Goal: Task Accomplishment & Management: Manage account settings

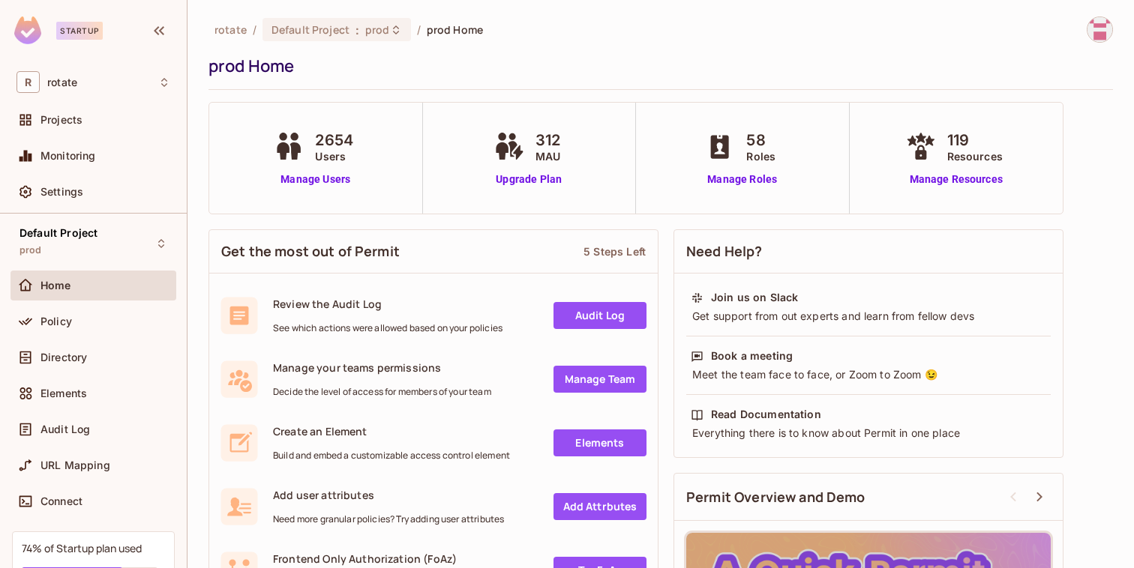
click at [47, 337] on div "Policy" at bounding box center [93, 325] width 166 height 36
click at [52, 317] on span "Policy" at bounding box center [55, 322] width 31 height 12
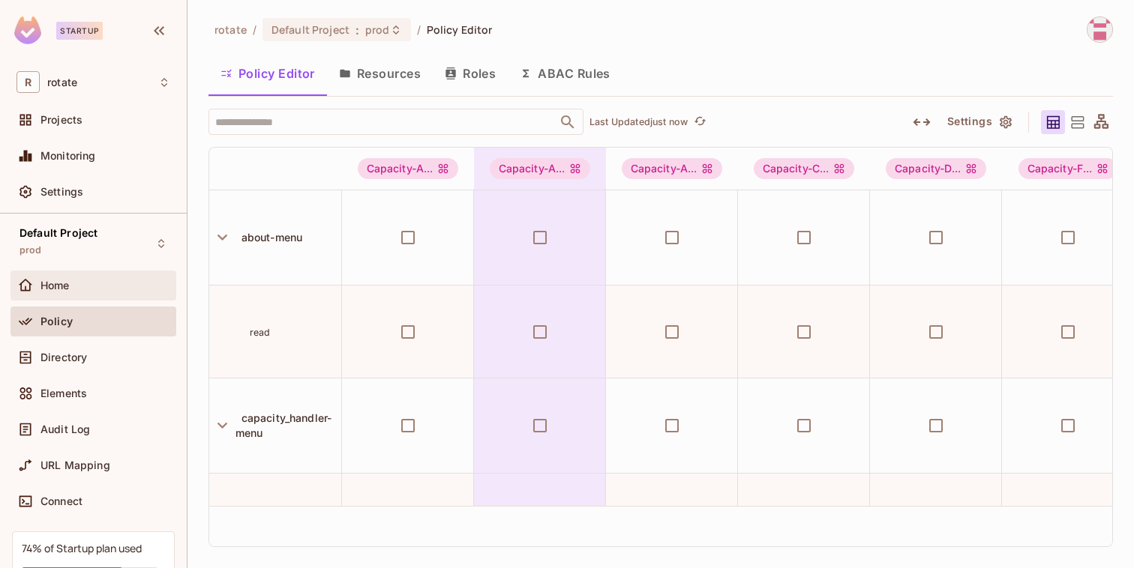
click at [52, 289] on span "Home" at bounding box center [54, 286] width 29 height 12
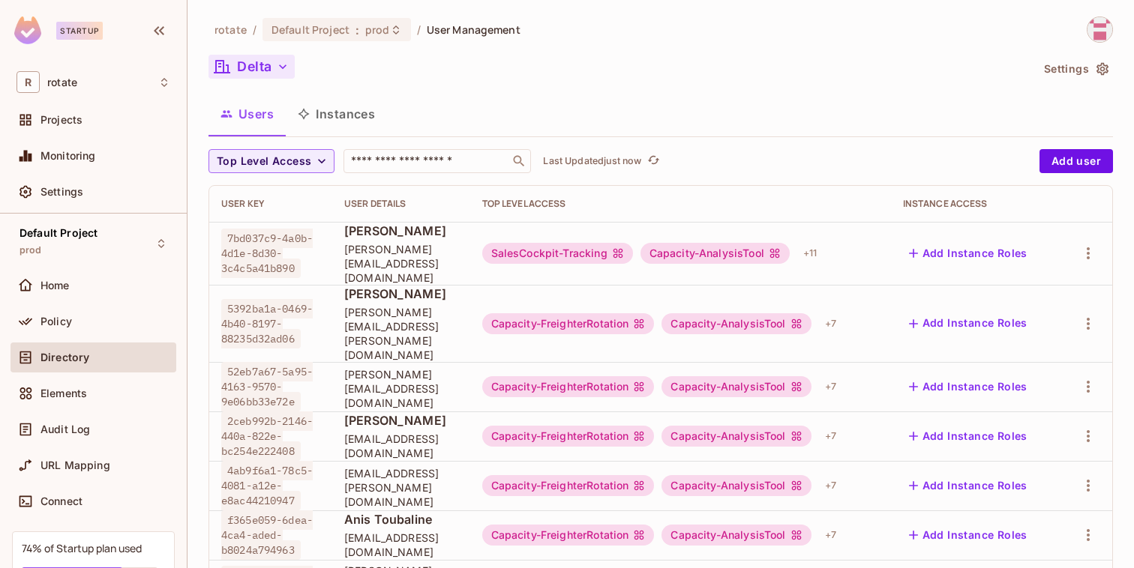
click at [256, 60] on button "Delta" at bounding box center [251, 67] width 86 height 24
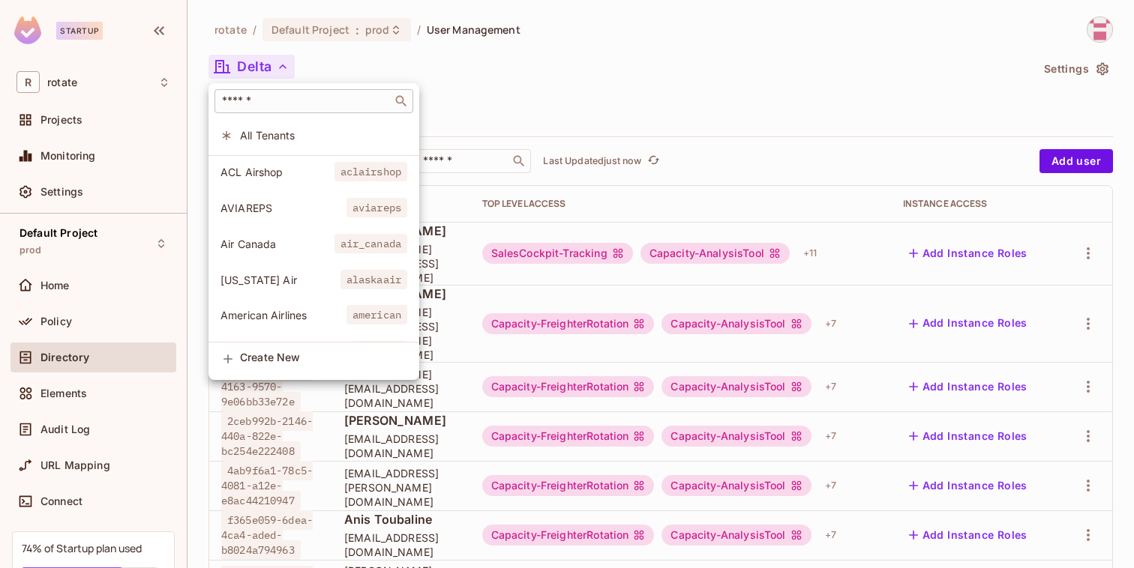
click at [295, 111] on div "​" at bounding box center [313, 101] width 199 height 24
click at [478, 127] on div at bounding box center [567, 284] width 1134 height 568
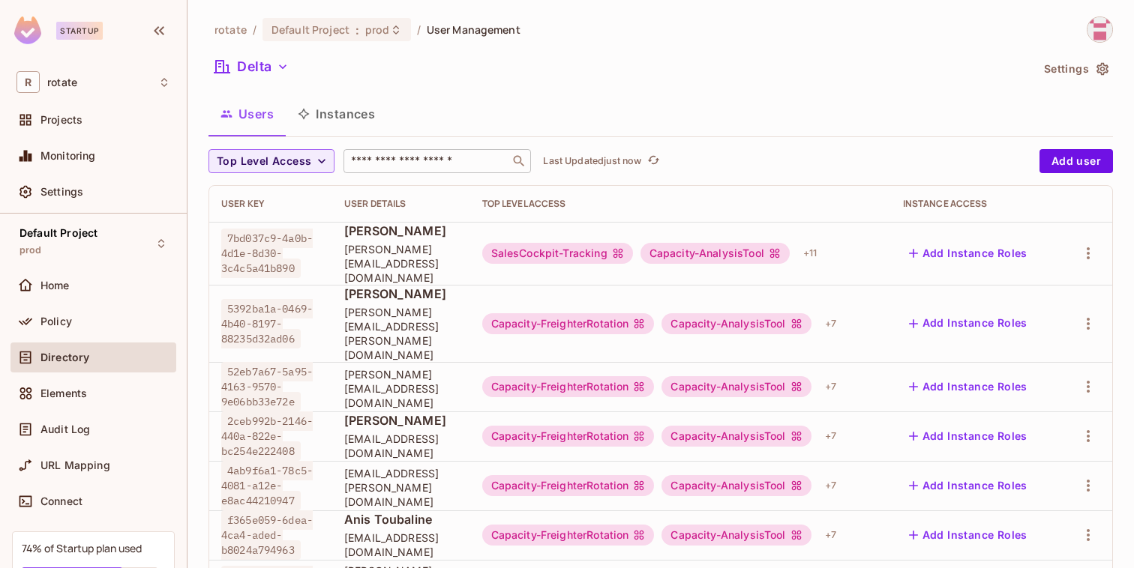
click at [461, 151] on div "​" at bounding box center [436, 161] width 187 height 24
click at [457, 166] on input "text" at bounding box center [426, 161] width 157 height 15
click at [263, 55] on button "Delta" at bounding box center [251, 67] width 86 height 24
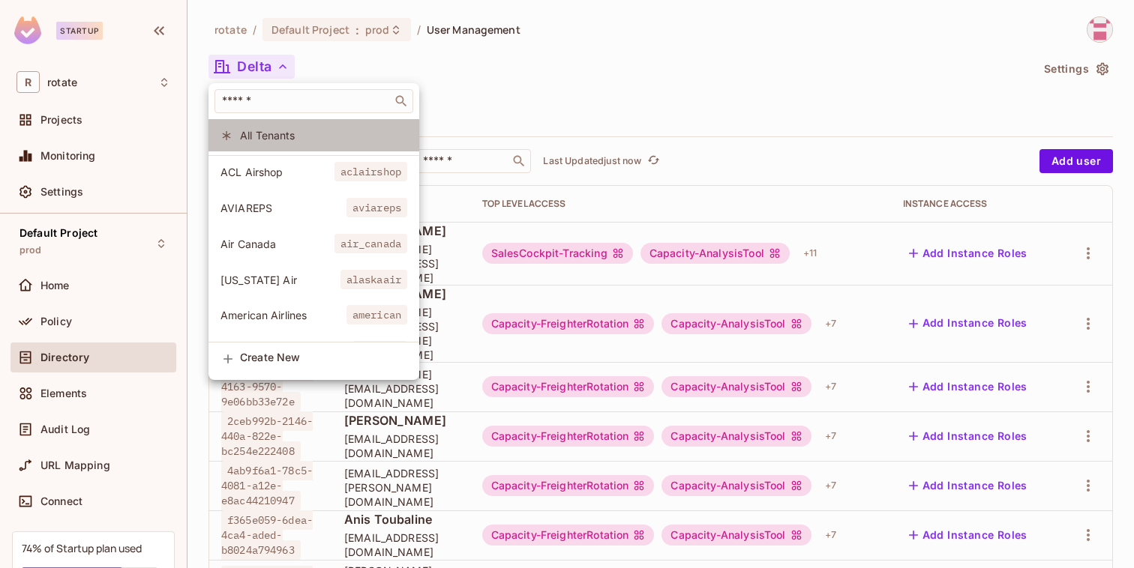
click at [283, 136] on span "All Tenants" at bounding box center [323, 135] width 167 height 14
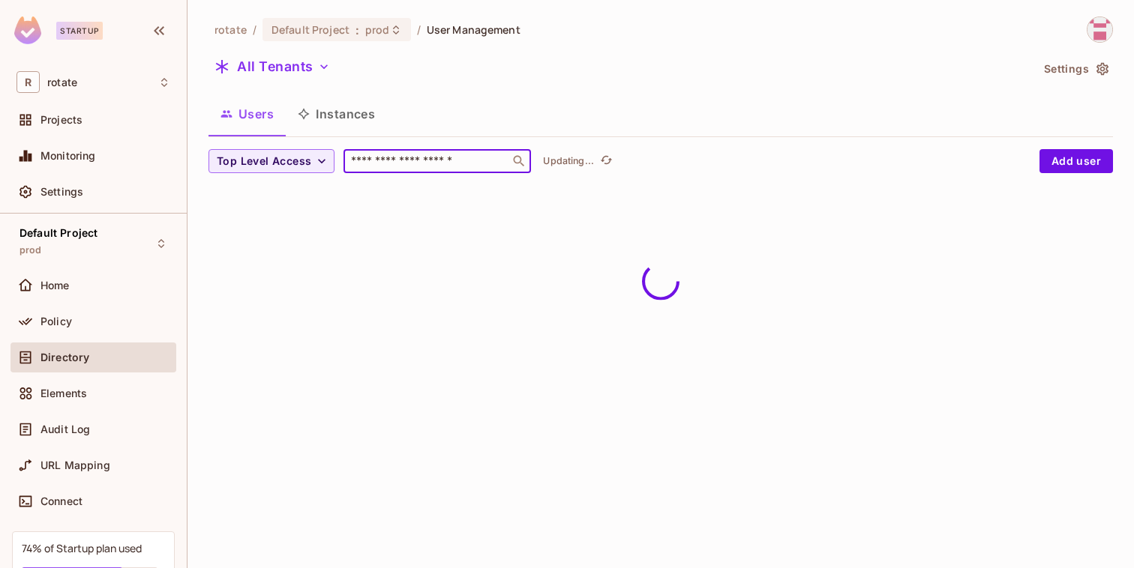
click at [388, 155] on input "text" at bounding box center [426, 161] width 157 height 15
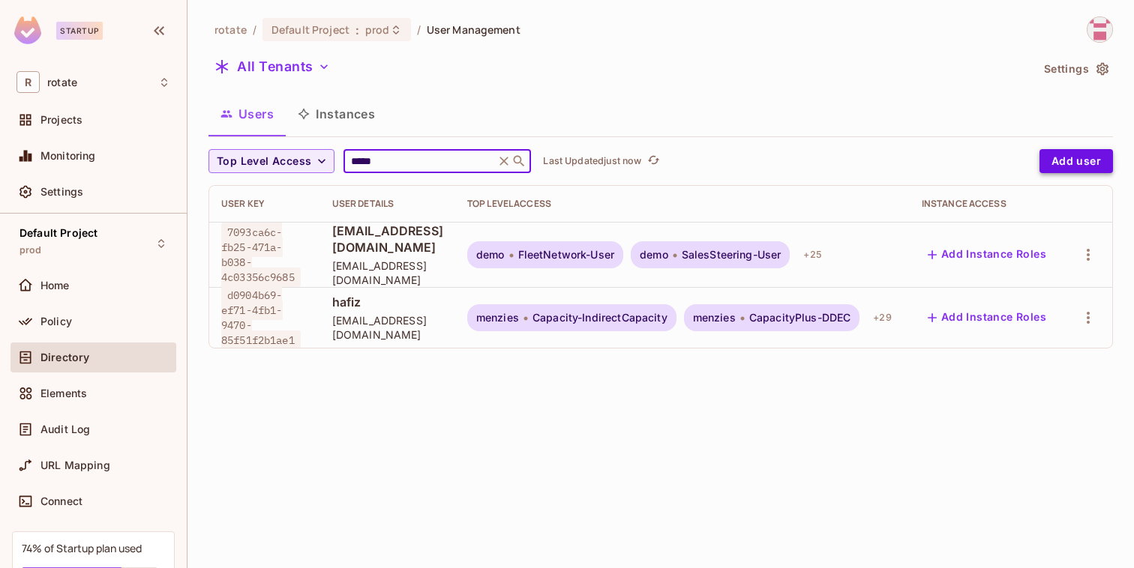
type input "*****"
drag, startPoint x: 1098, startPoint y: 156, endPoint x: 1000, endPoint y: 443, distance: 303.5
click at [1005, 442] on div "rotate / Default Project : prod / User Management All Tenants Settings Users In…" at bounding box center [660, 284] width 946 height 568
click at [373, 316] on span "[EMAIL_ADDRESS][DOMAIN_NAME]" at bounding box center [387, 327] width 111 height 28
click at [1013, 306] on button "Add Instance Roles" at bounding box center [987, 318] width 130 height 24
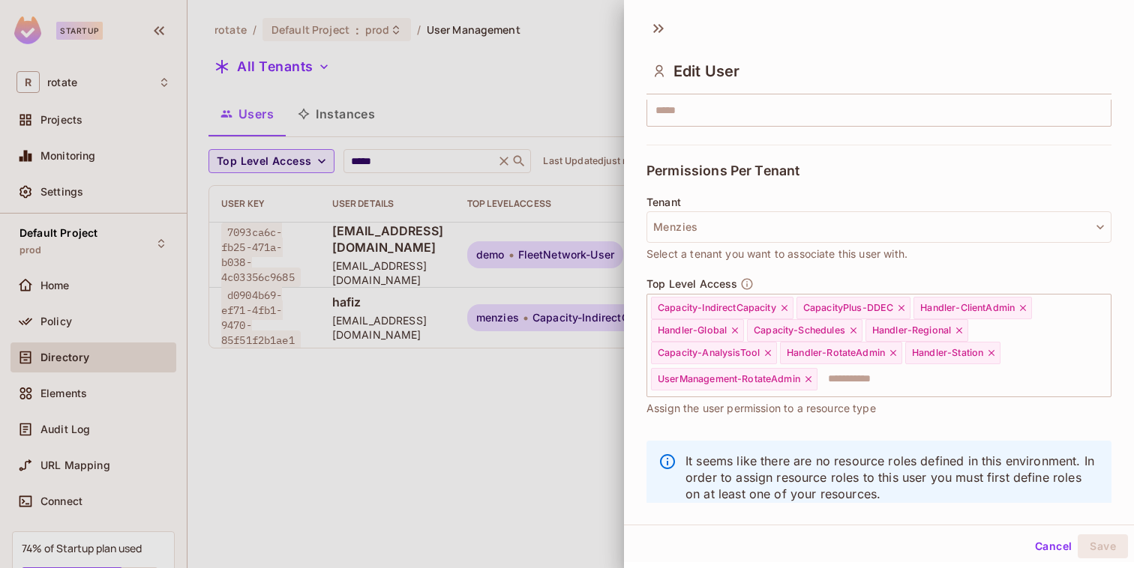
scroll to position [263, 0]
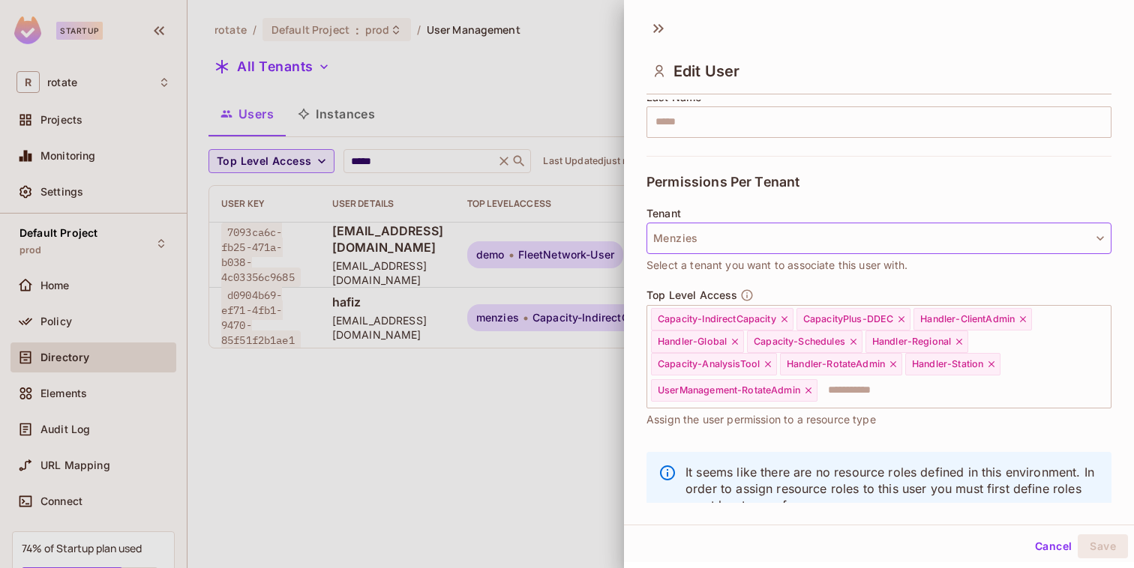
click at [781, 248] on button "Menzies" at bounding box center [878, 238] width 465 height 31
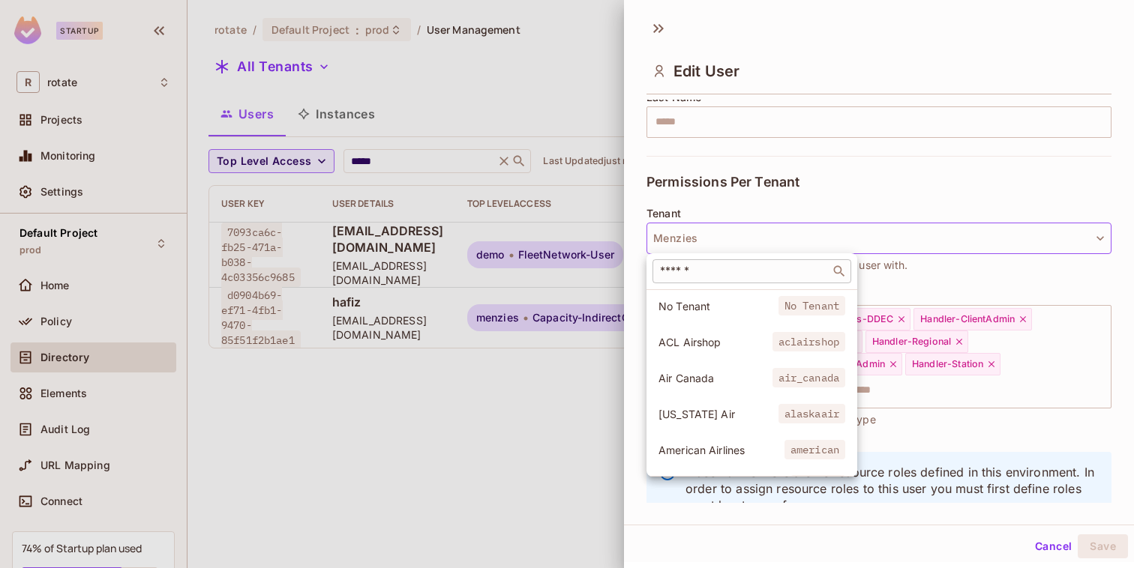
click at [758, 271] on input "text" at bounding box center [741, 271] width 169 height 15
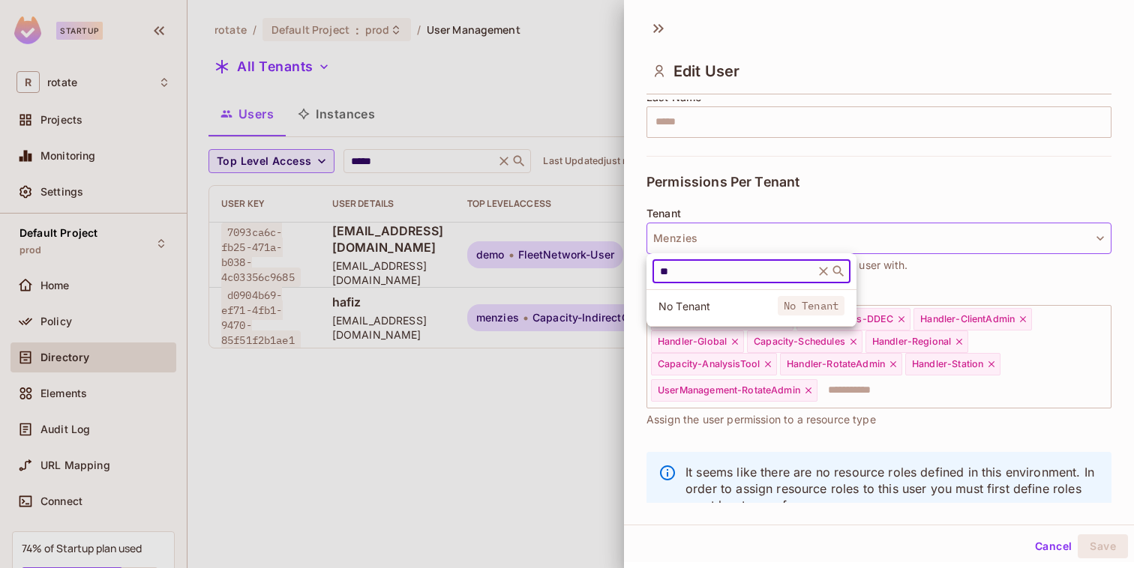
type input "*"
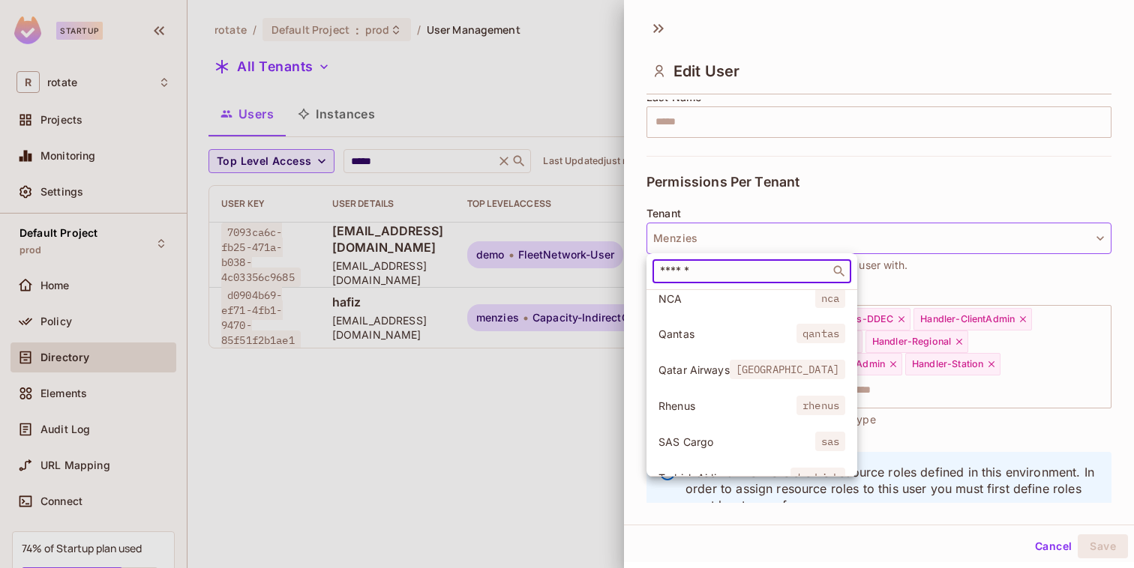
scroll to position [815, 0]
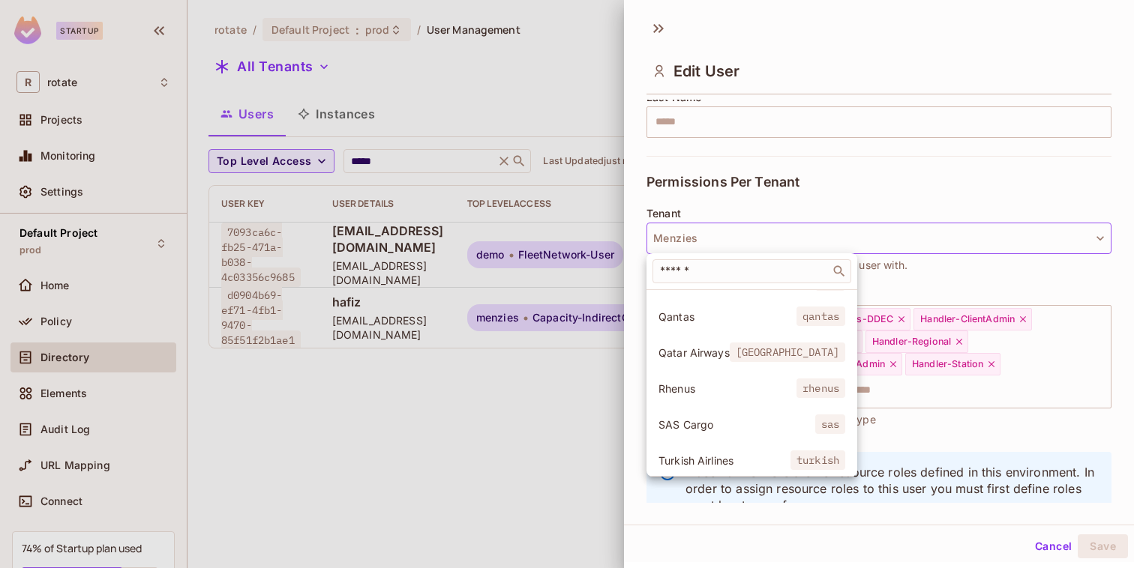
click at [780, 184] on div at bounding box center [567, 284] width 1134 height 568
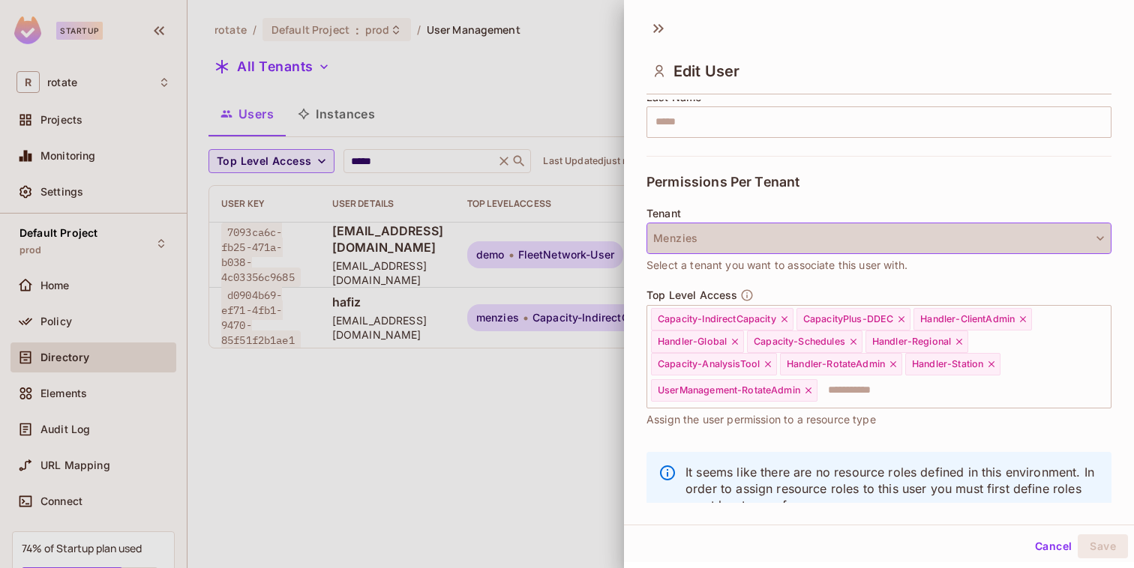
click at [760, 241] on button "Menzies" at bounding box center [878, 238] width 465 height 31
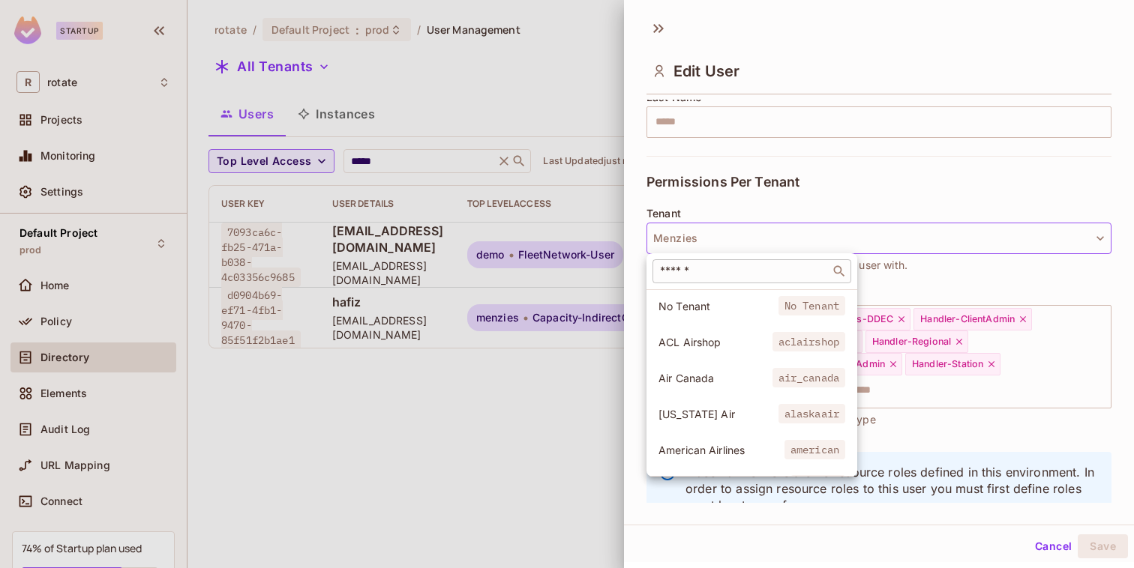
click at [748, 279] on div "​" at bounding box center [751, 271] width 199 height 24
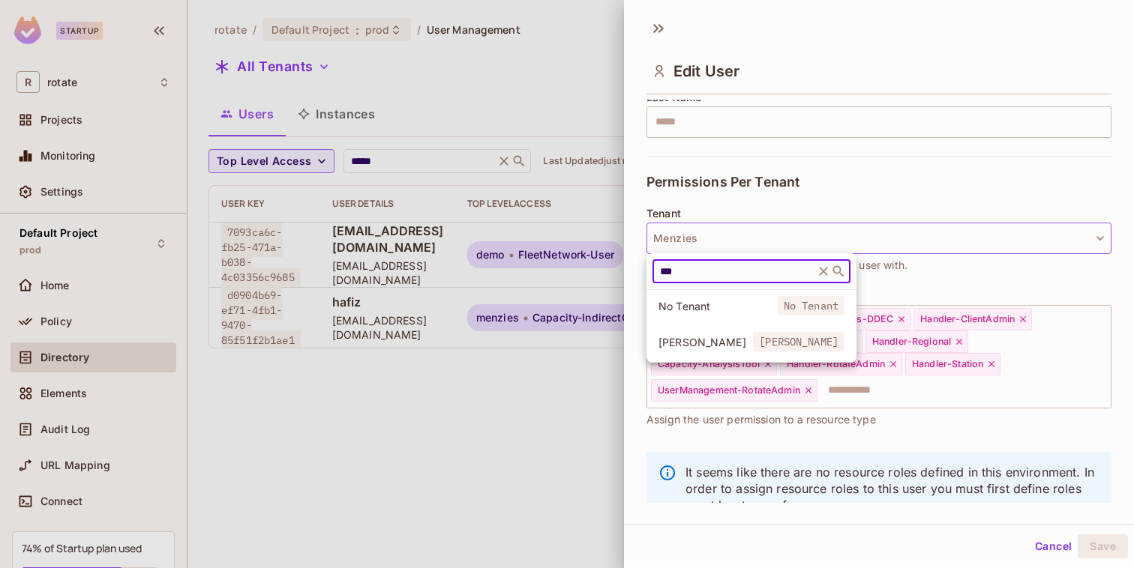
type input "***"
click at [715, 340] on span "[PERSON_NAME]" at bounding box center [705, 342] width 94 height 14
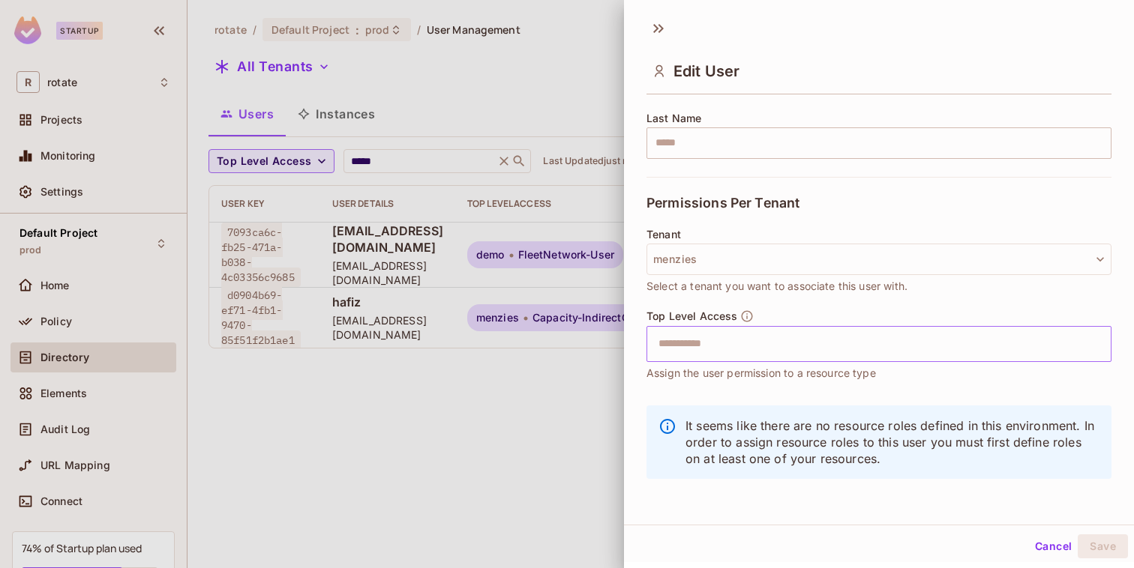
click at [877, 342] on input "text" at bounding box center [865, 344] width 433 height 30
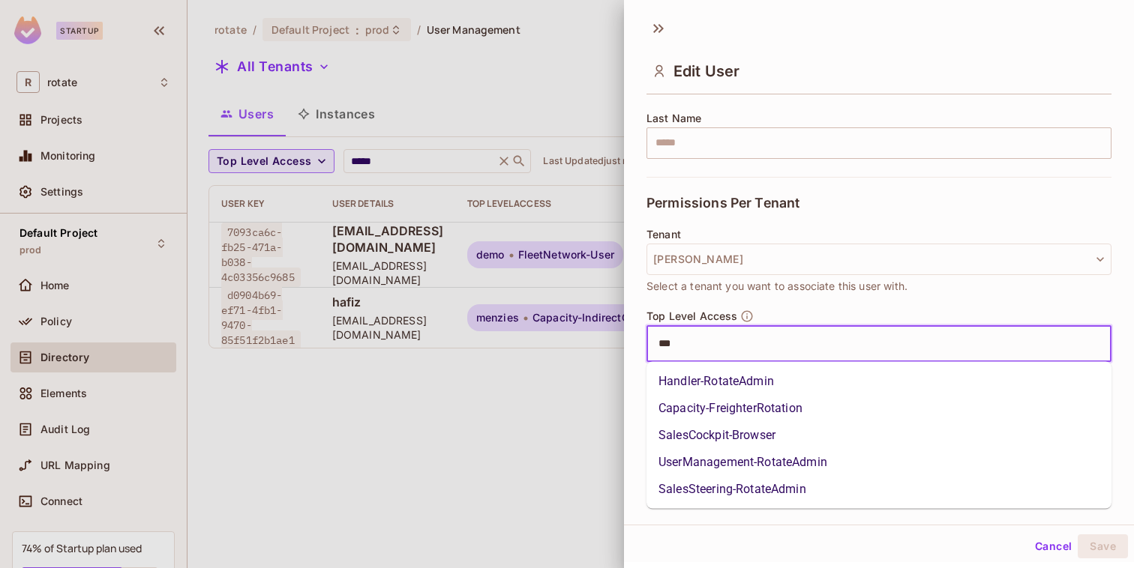
type input "****"
click at [760, 382] on li "Handler-RotateAdmin" at bounding box center [878, 381] width 465 height 27
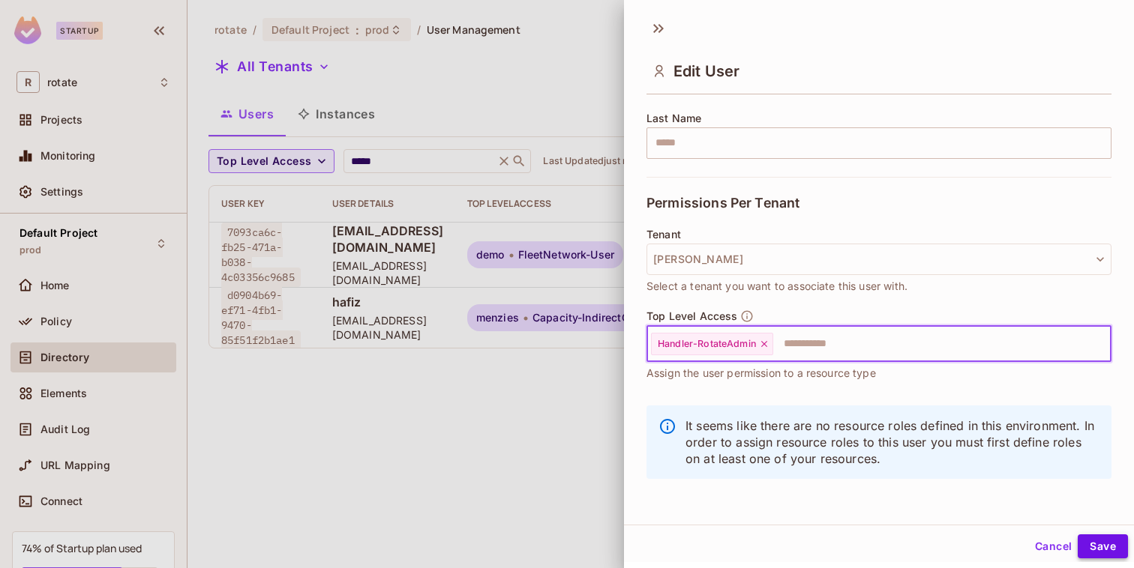
click at [1104, 545] on button "Save" at bounding box center [1102, 547] width 50 height 24
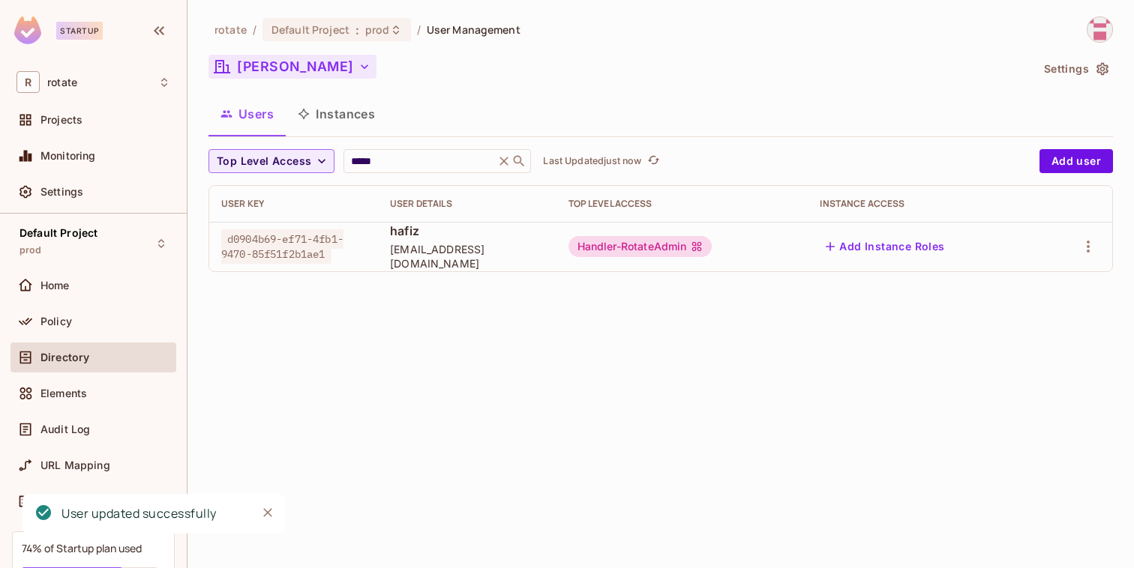
click at [271, 67] on button "[PERSON_NAME]" at bounding box center [292, 67] width 168 height 24
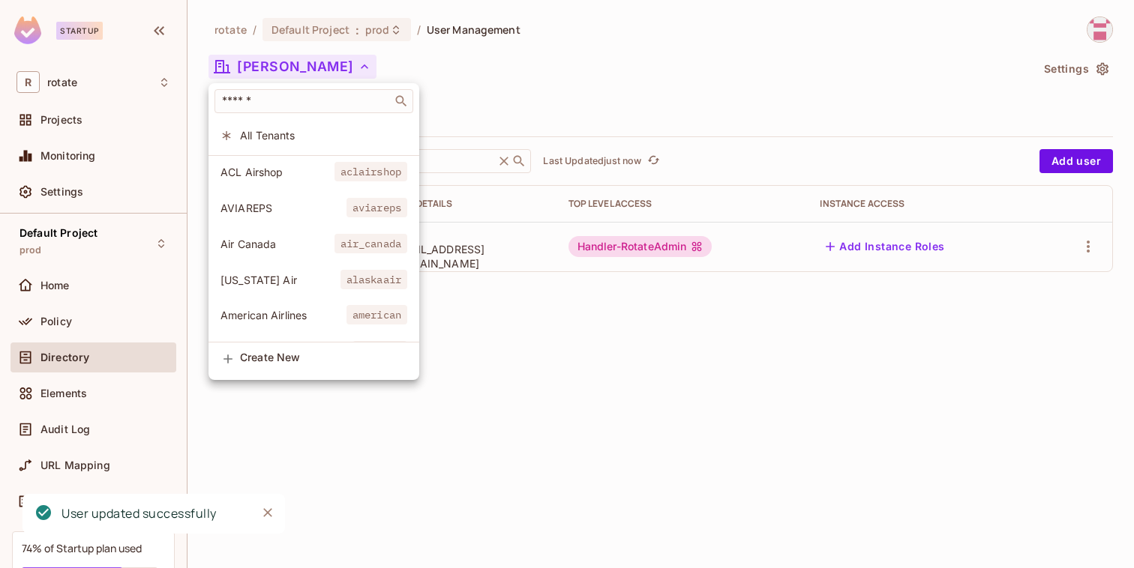
click at [274, 145] on li "All Tenants" at bounding box center [313, 135] width 211 height 32
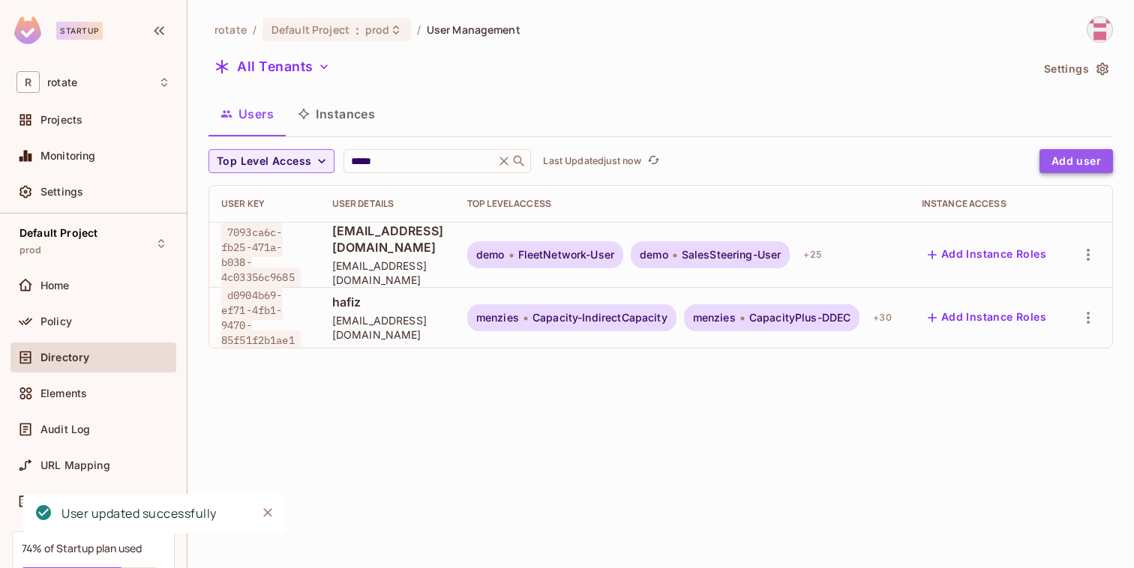
click at [1087, 164] on button "Add user" at bounding box center [1075, 161] width 73 height 24
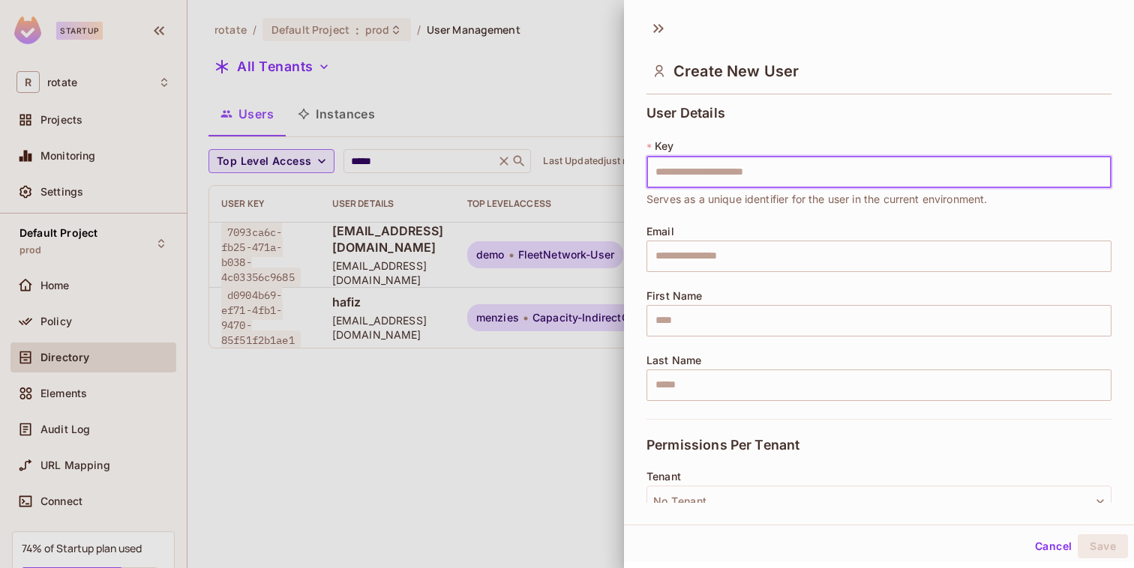
click at [744, 185] on input "text" at bounding box center [878, 172] width 465 height 31
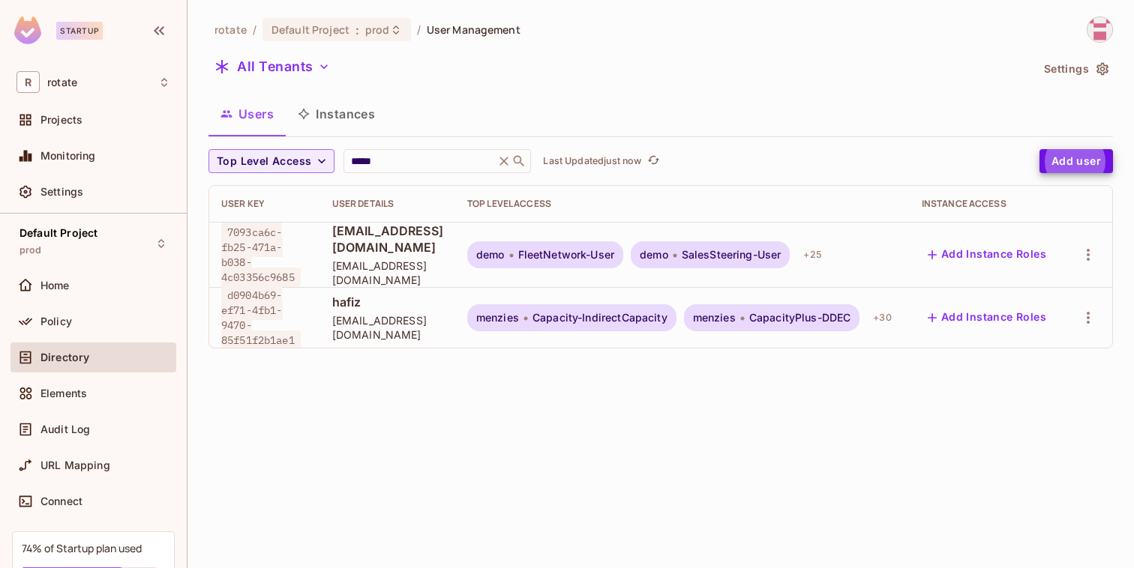
click at [1012, 310] on button "Add Instance Roles" at bounding box center [987, 318] width 130 height 24
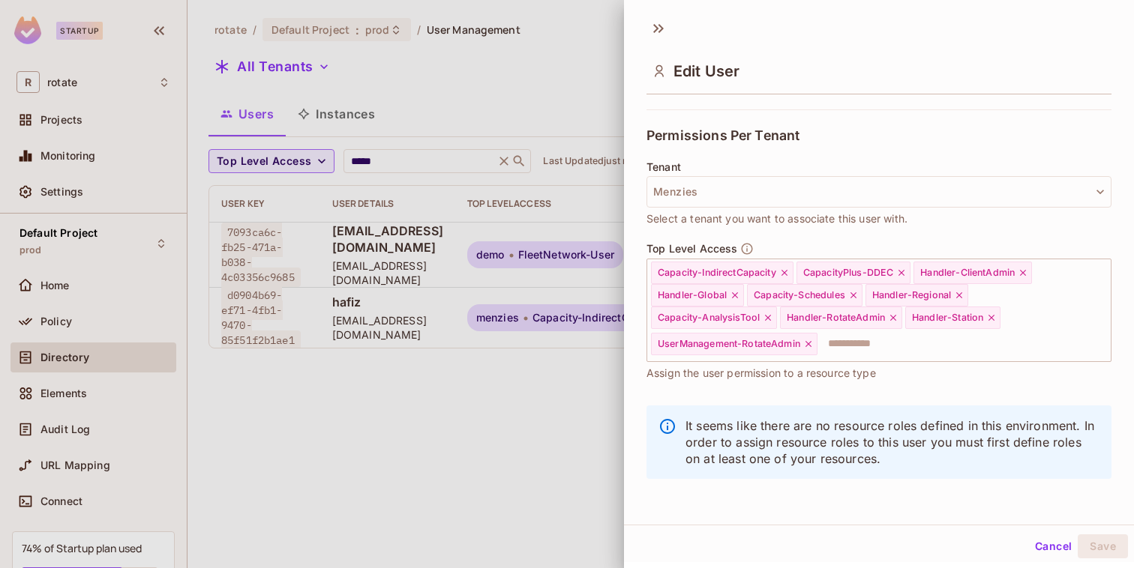
scroll to position [2, 0]
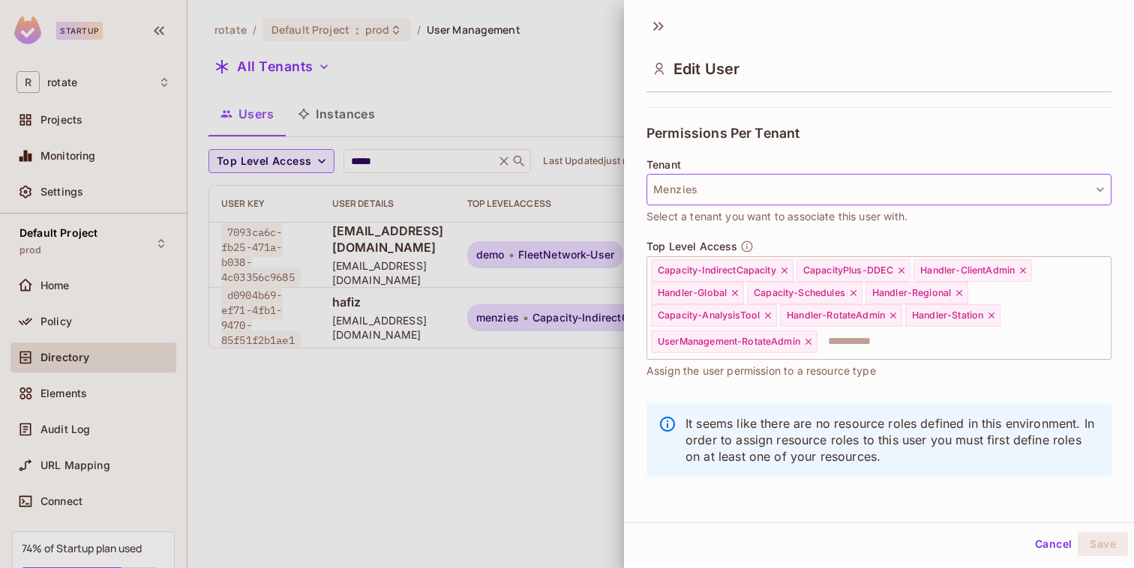
click at [724, 186] on button "Menzies" at bounding box center [878, 189] width 465 height 31
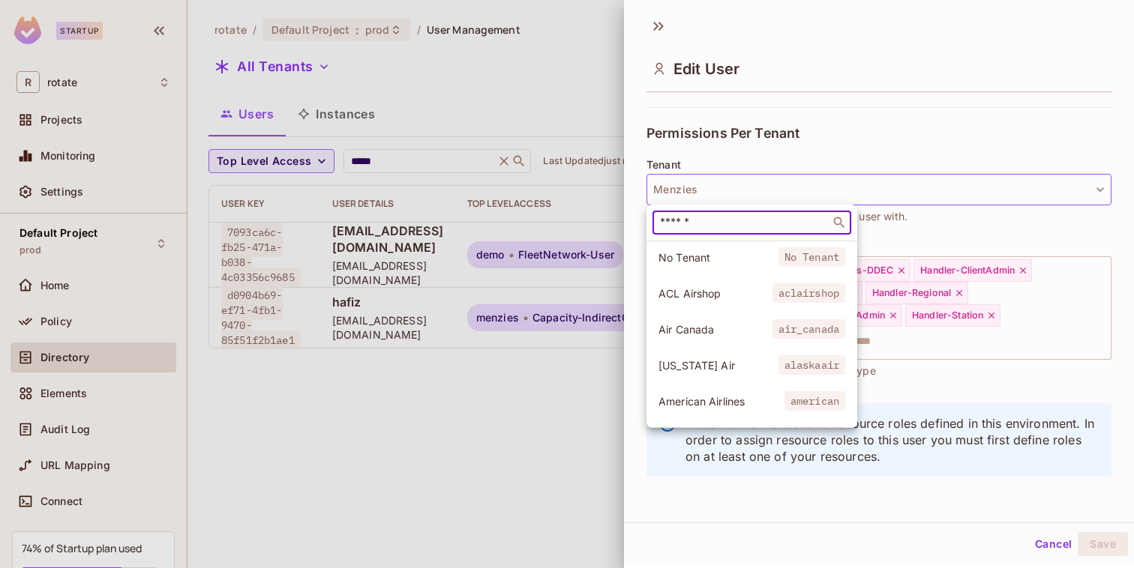
click at [700, 216] on input "text" at bounding box center [741, 222] width 169 height 15
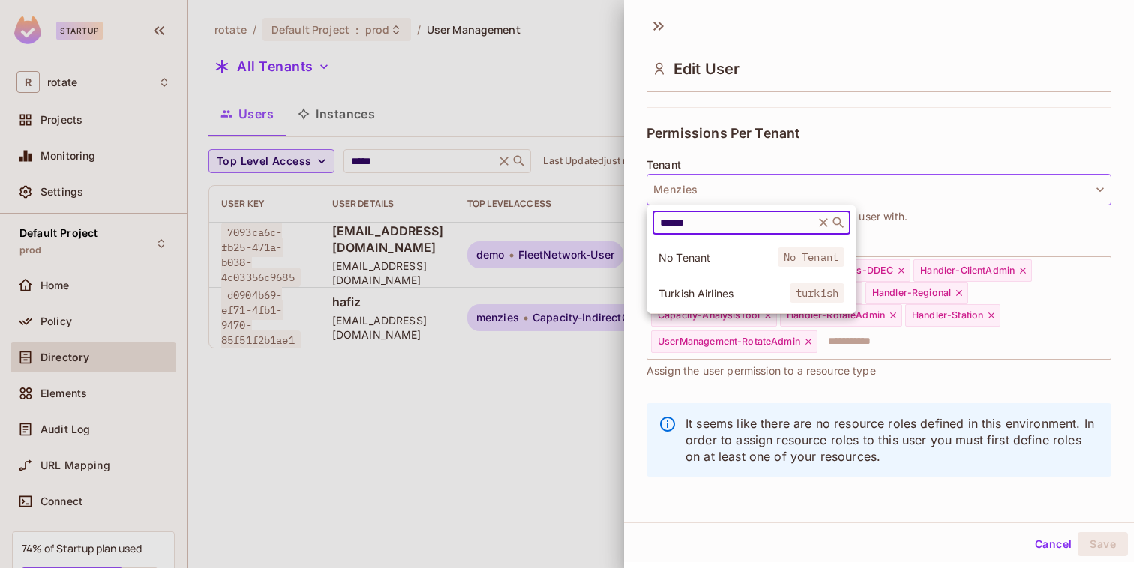
type input "******"
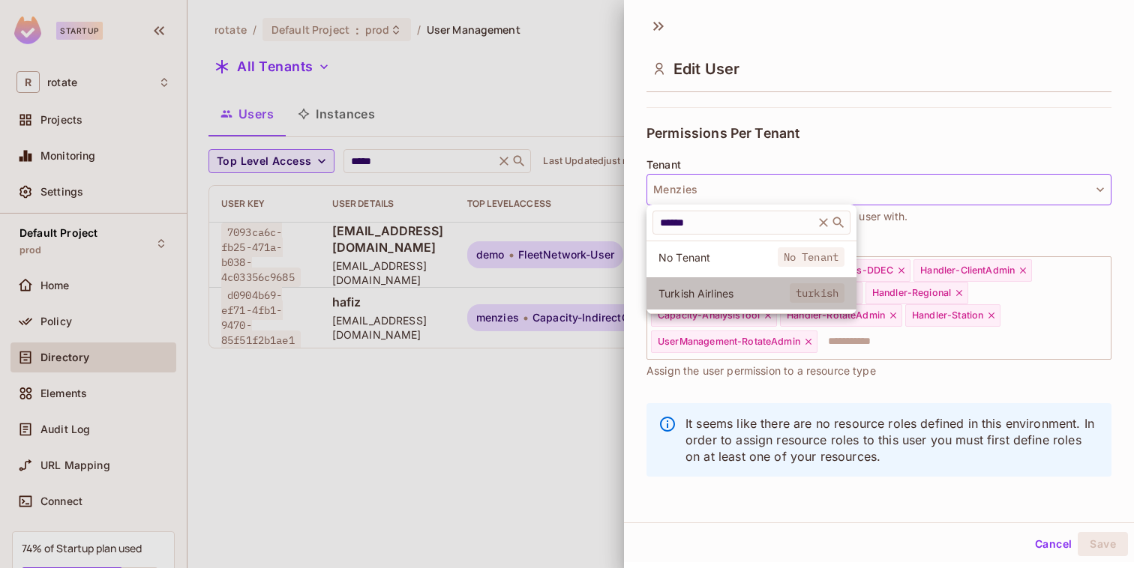
click at [701, 284] on li "Turkish Airlines turkish" at bounding box center [751, 293] width 210 height 32
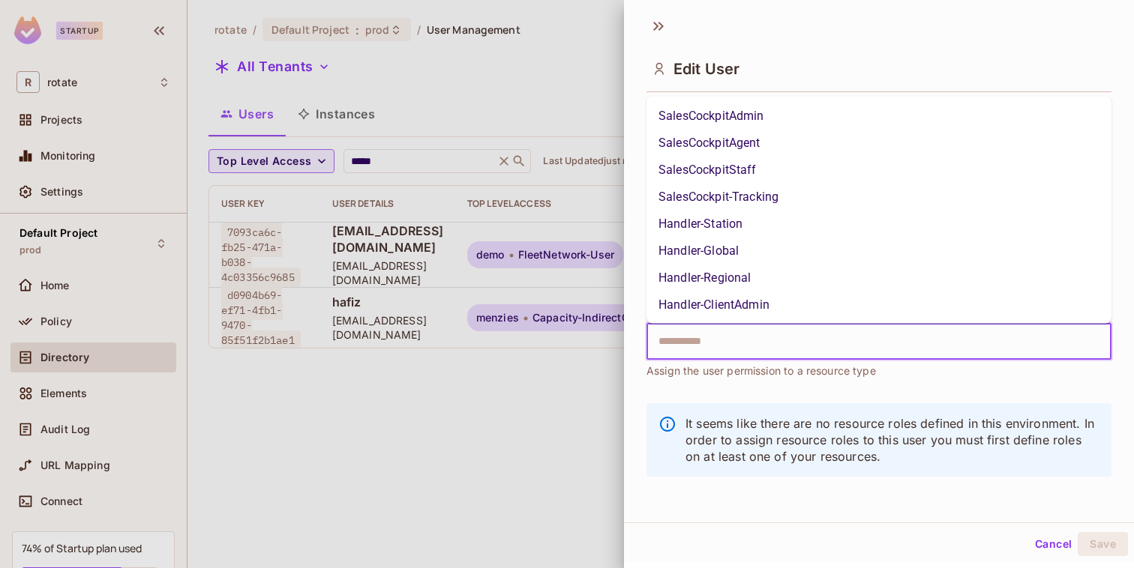
click at [833, 331] on input "text" at bounding box center [865, 342] width 433 height 30
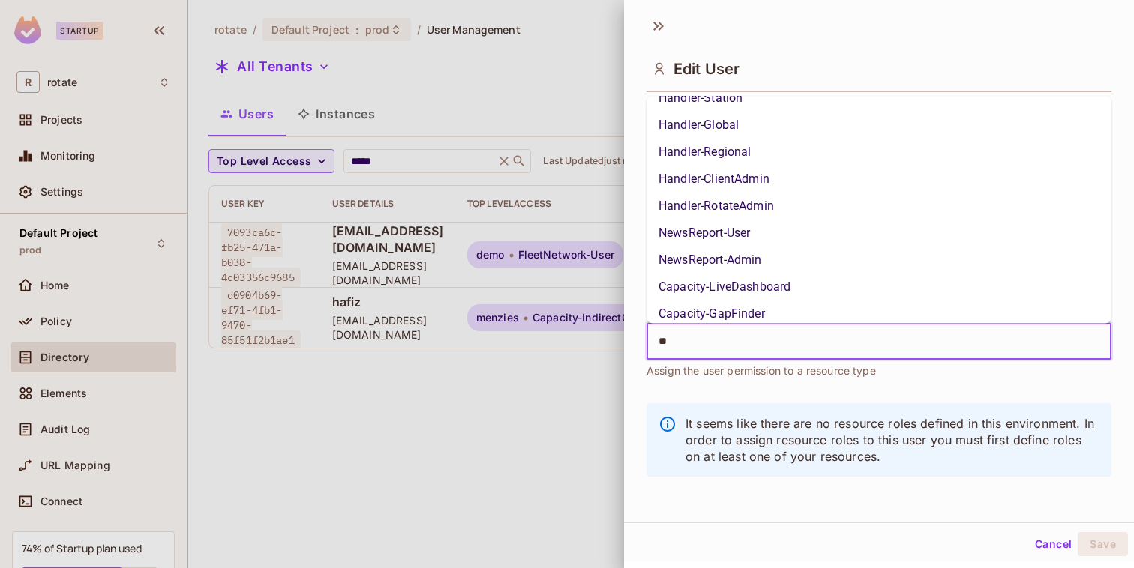
scroll to position [0, 0]
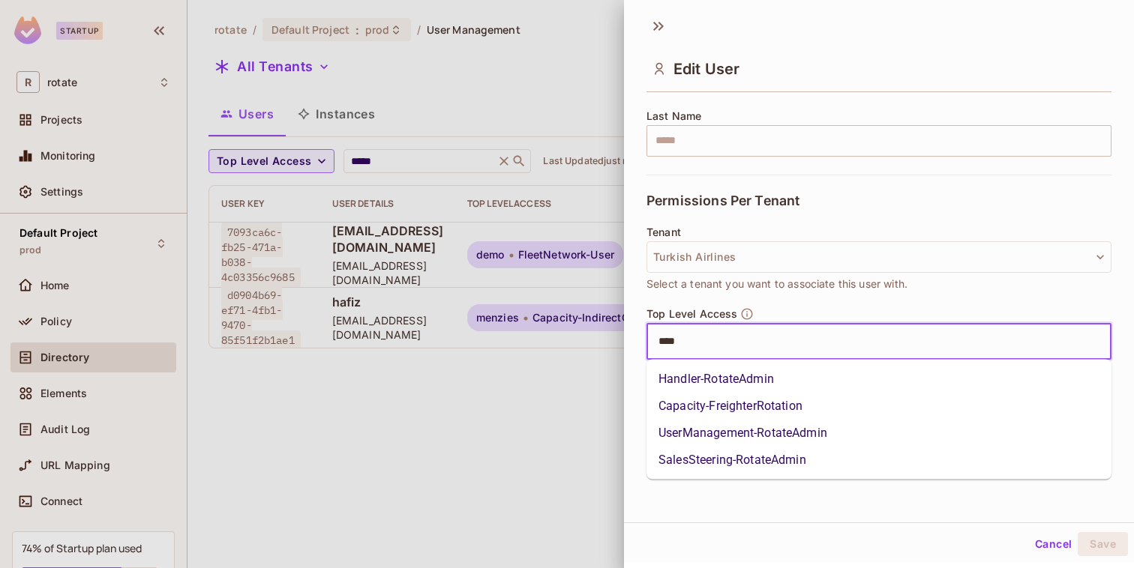
type input "*****"
click at [751, 424] on li "UserManagement-RotateAdmin" at bounding box center [878, 433] width 465 height 27
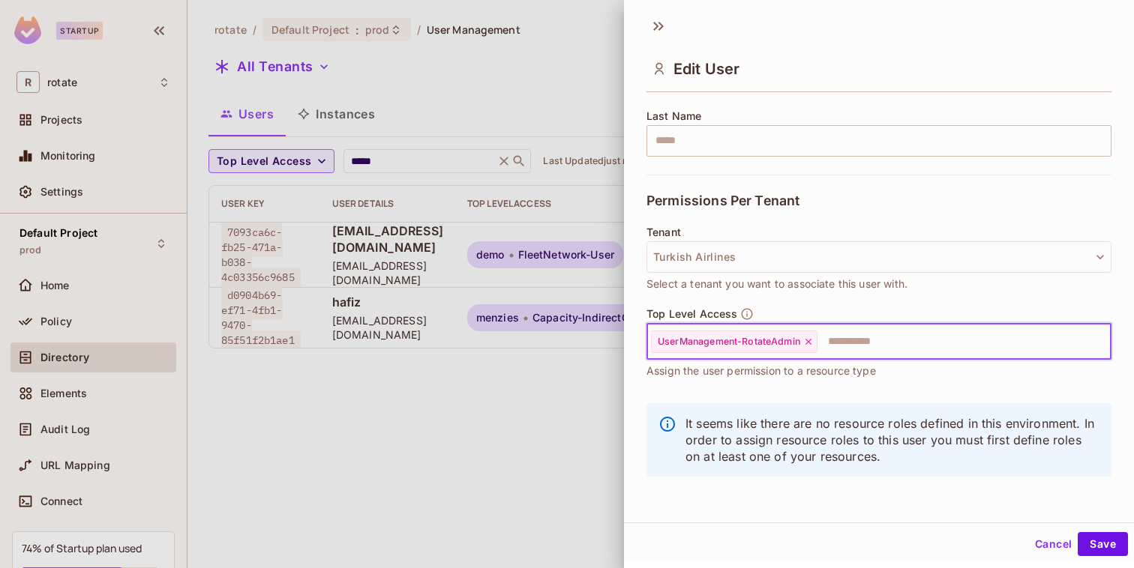
click at [1101, 530] on div "Cancel Save" at bounding box center [879, 544] width 510 height 36
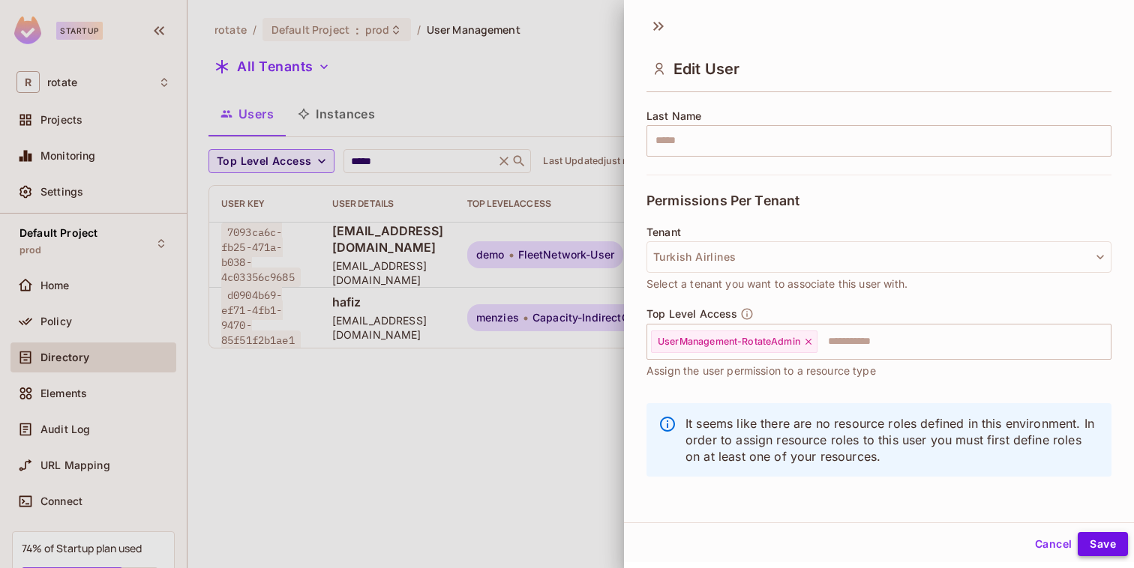
click at [1098, 548] on button "Save" at bounding box center [1102, 544] width 50 height 24
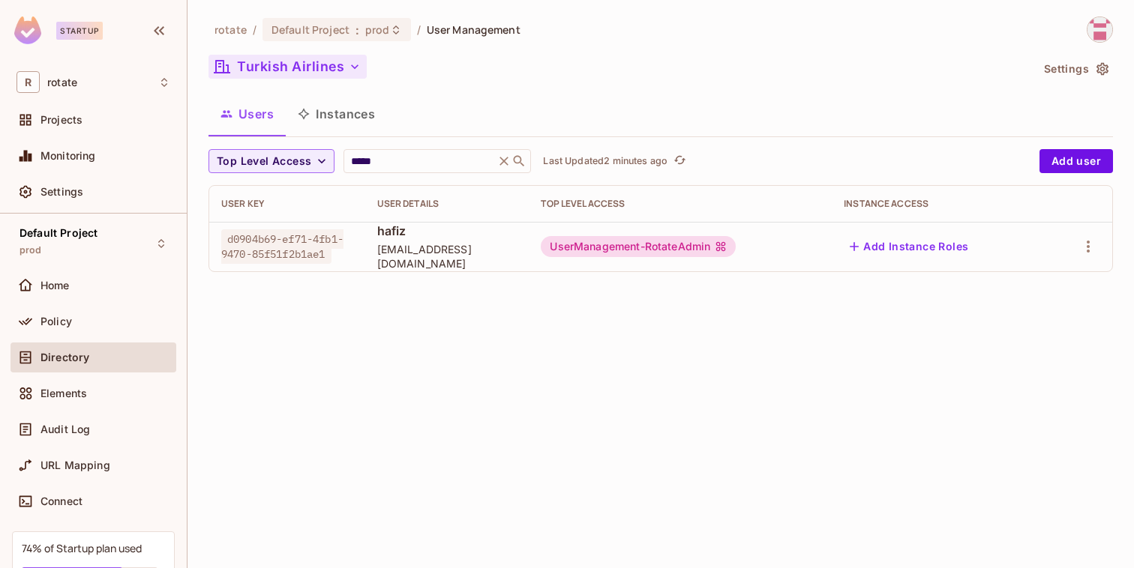
click at [325, 61] on button "Turkish Airlines" at bounding box center [287, 67] width 158 height 24
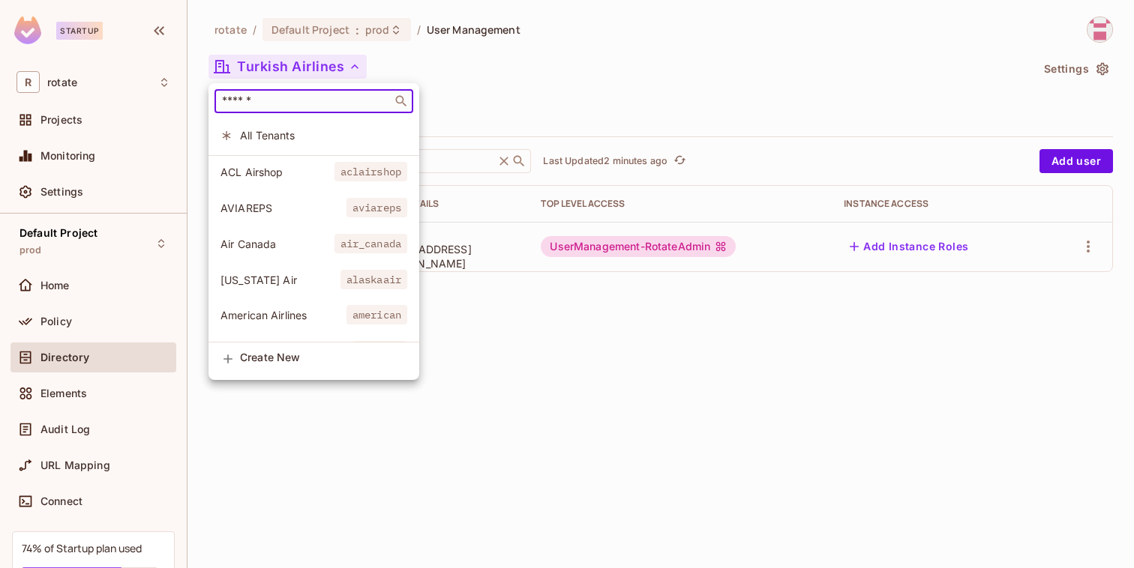
click at [286, 107] on input "text" at bounding box center [303, 101] width 169 height 15
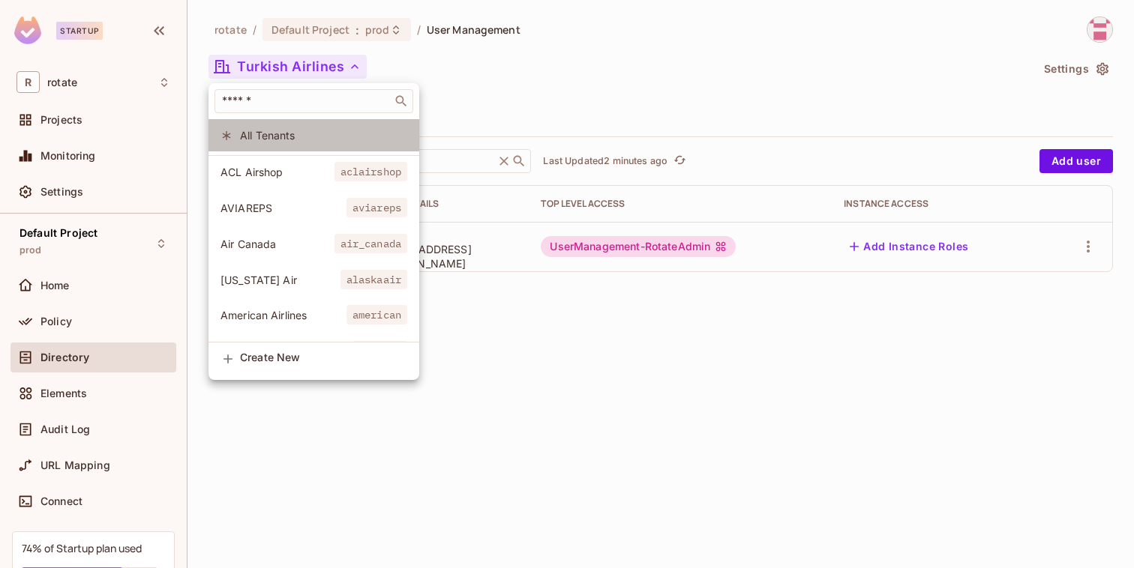
click at [286, 149] on li "All Tenants" at bounding box center [313, 135] width 211 height 32
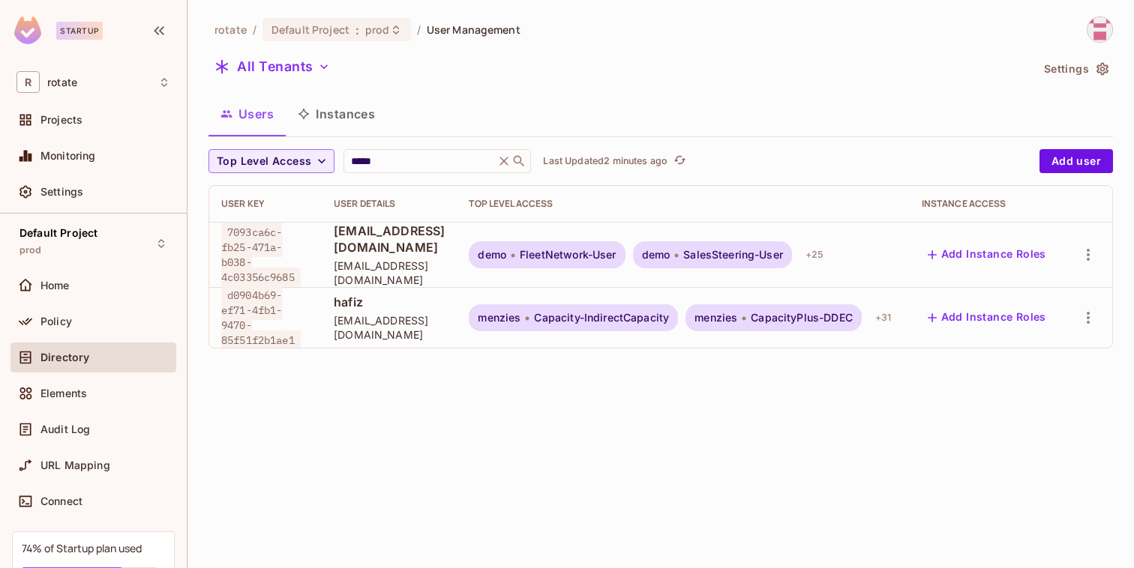
click at [1022, 310] on button "Add Instance Roles" at bounding box center [987, 318] width 130 height 24
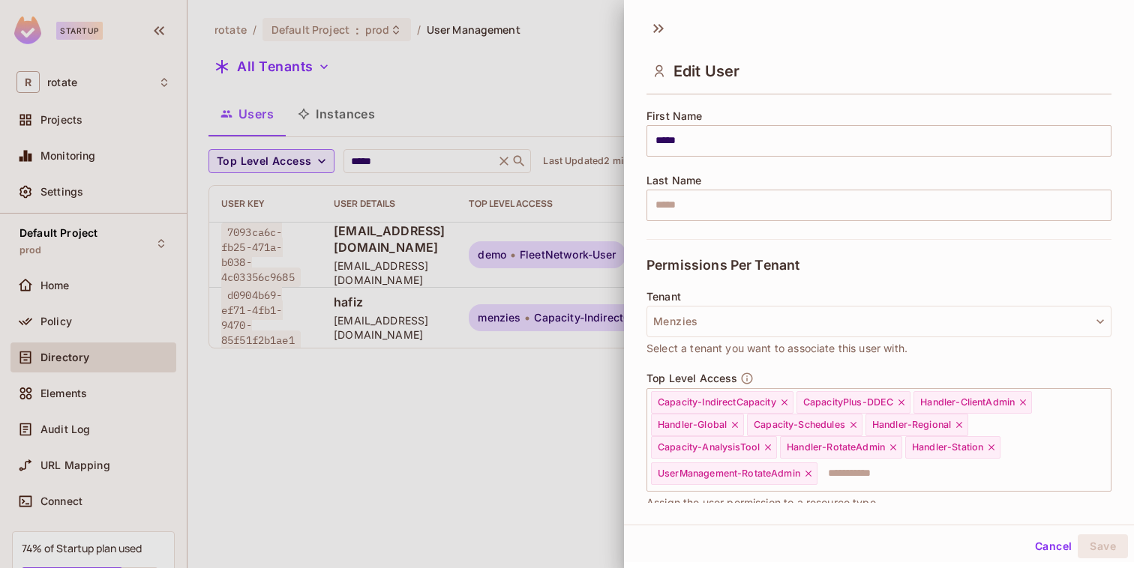
scroll to position [310, 0]
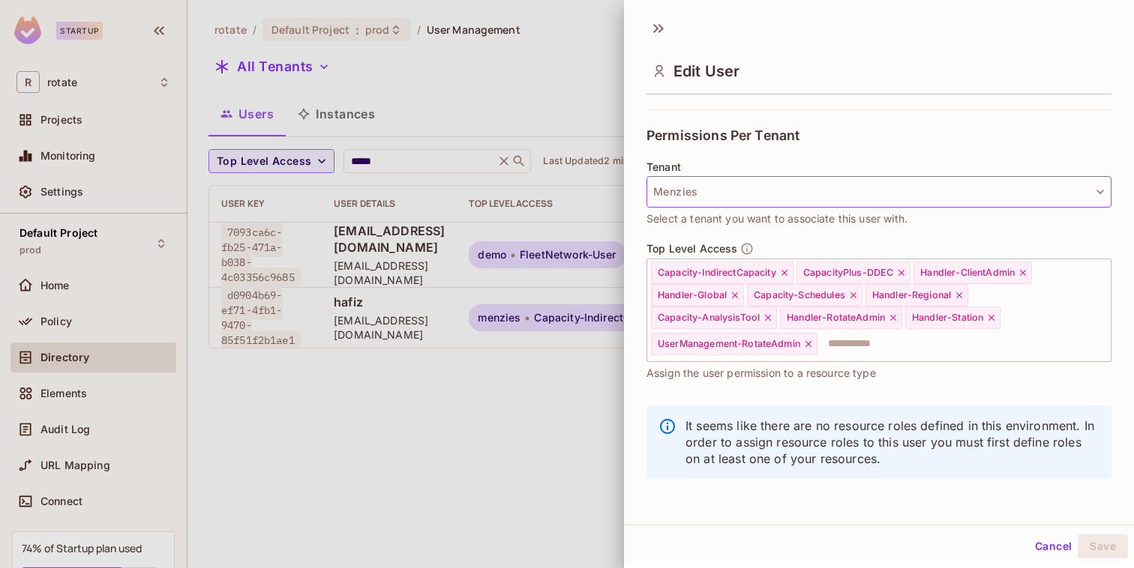
click at [699, 187] on button "Menzies" at bounding box center [878, 191] width 465 height 31
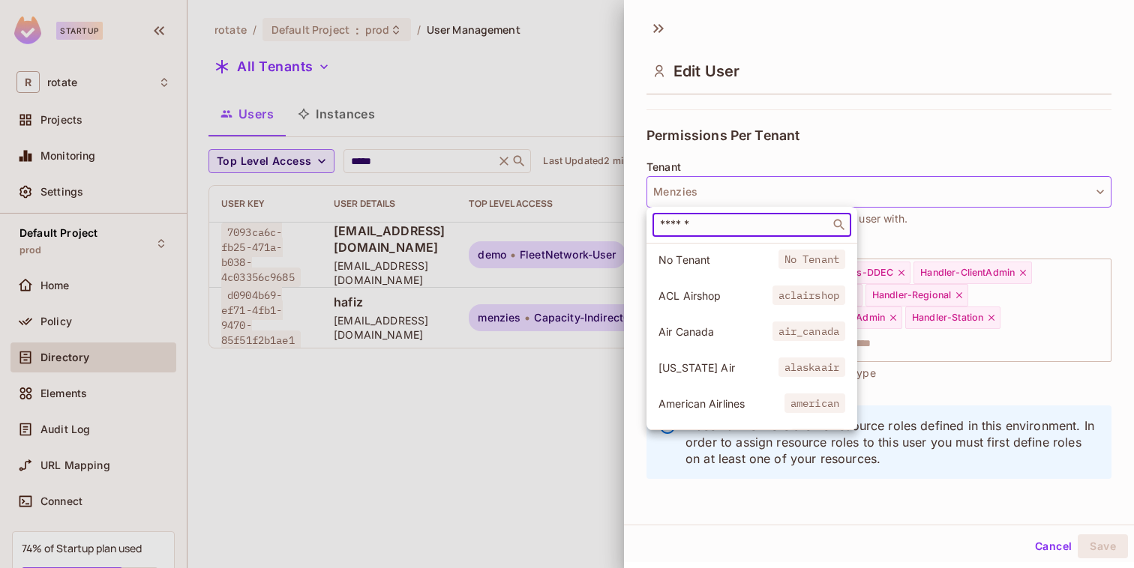
click at [690, 226] on input "text" at bounding box center [741, 224] width 169 height 15
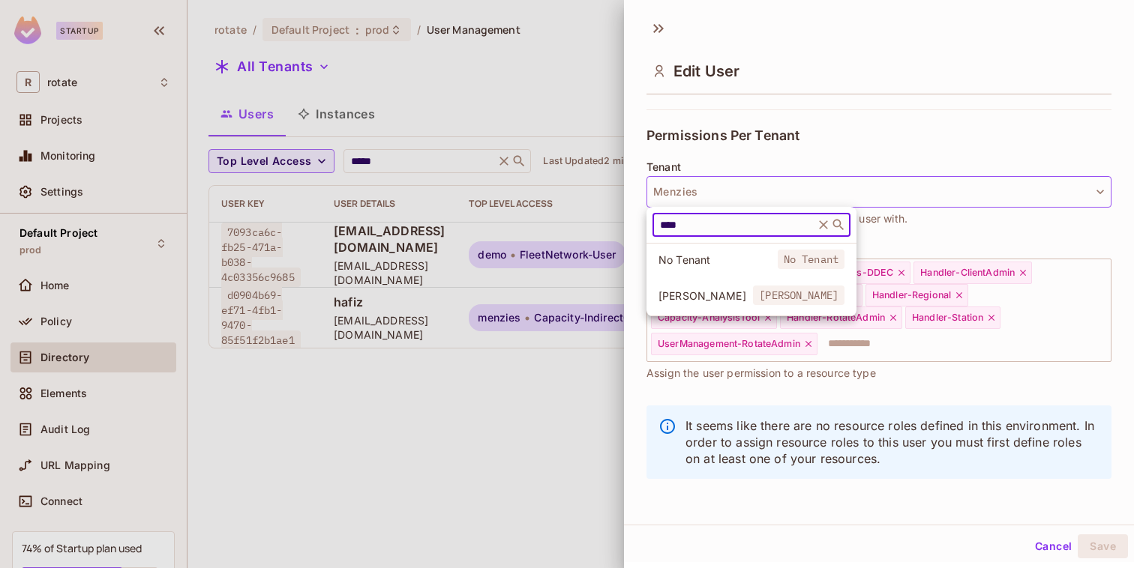
type input "****"
click at [726, 289] on span "[PERSON_NAME]" at bounding box center [705, 296] width 94 height 14
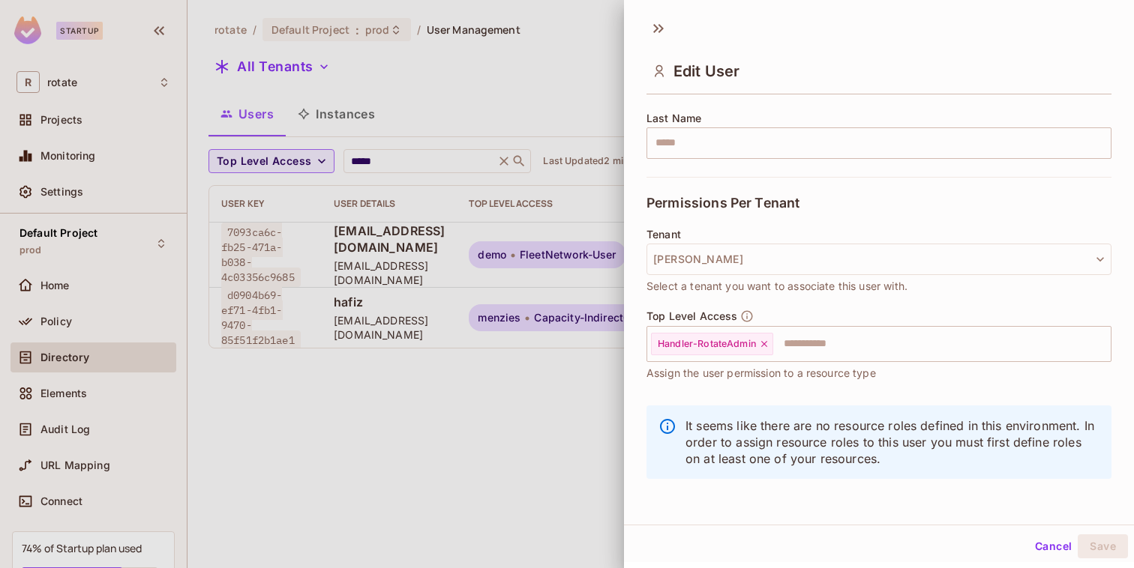
scroll to position [242, 0]
click at [760, 344] on icon at bounding box center [764, 344] width 10 height 10
click at [753, 346] on input "text" at bounding box center [865, 344] width 433 height 30
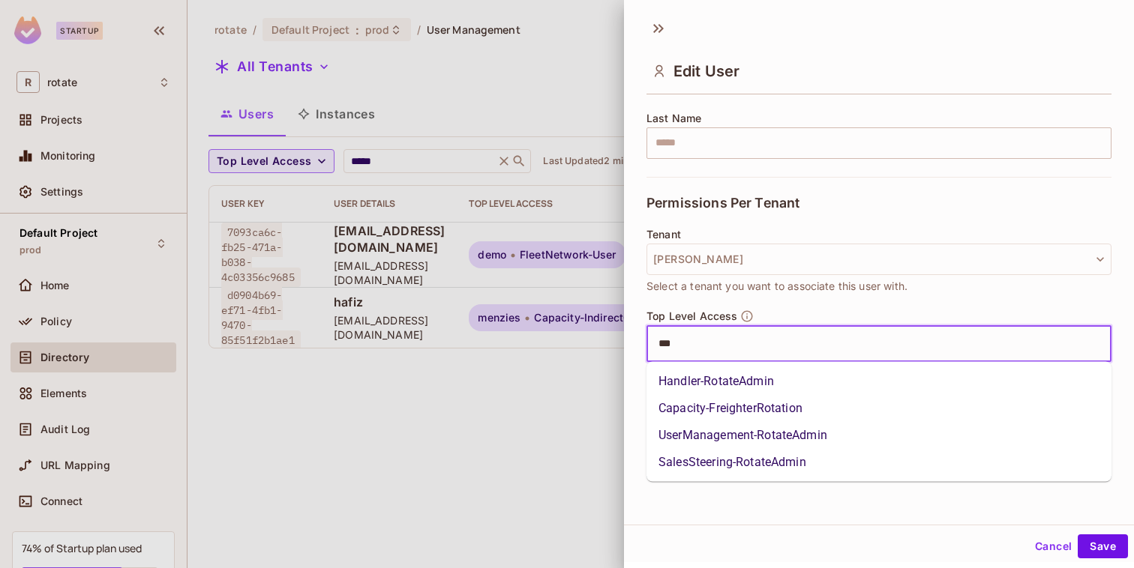
type input "****"
click at [719, 427] on li "UserManagement-RotateAdmin" at bounding box center [878, 435] width 465 height 27
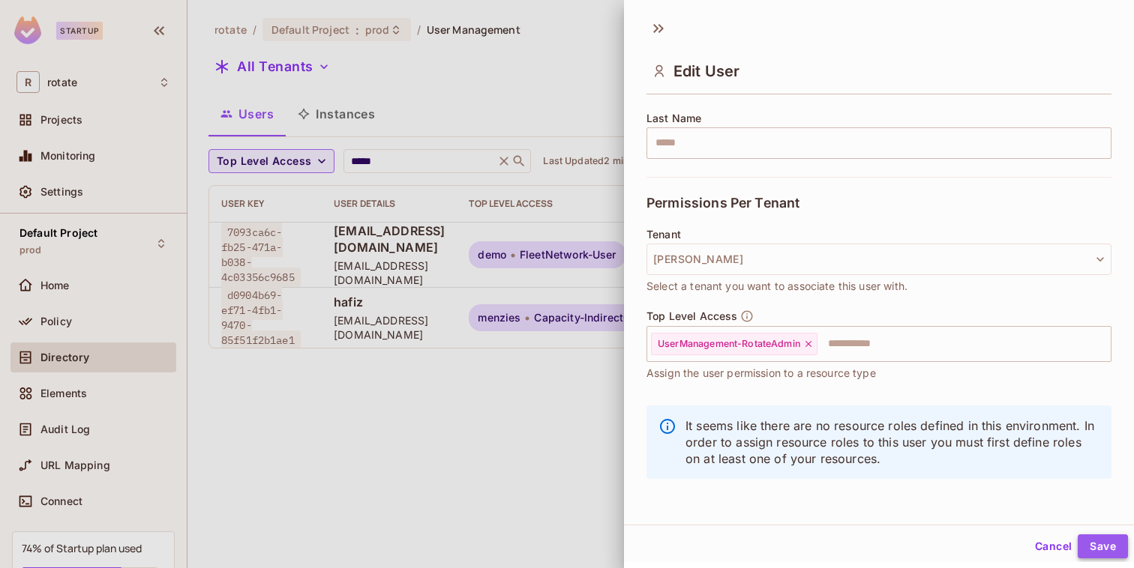
click at [1103, 542] on button "Save" at bounding box center [1102, 547] width 50 height 24
